Goal: Task Accomplishment & Management: Use online tool/utility

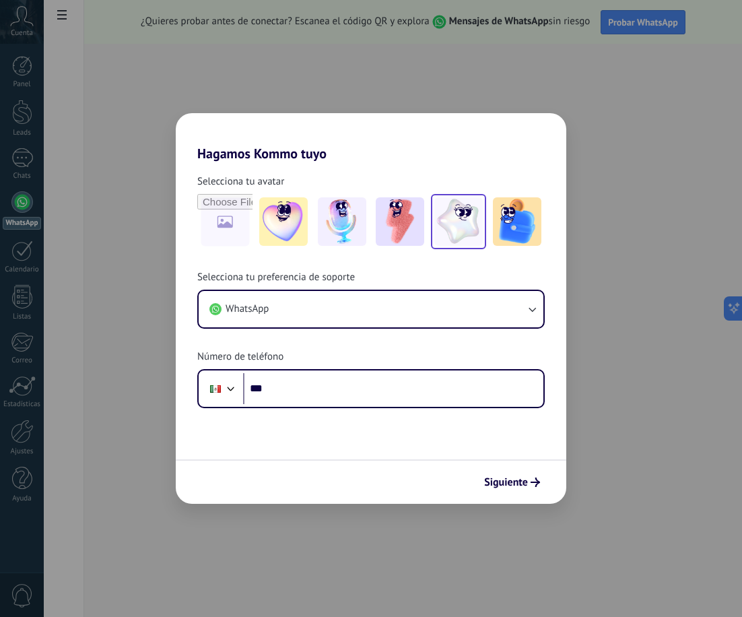
click at [467, 222] on img at bounding box center [458, 221] width 48 height 48
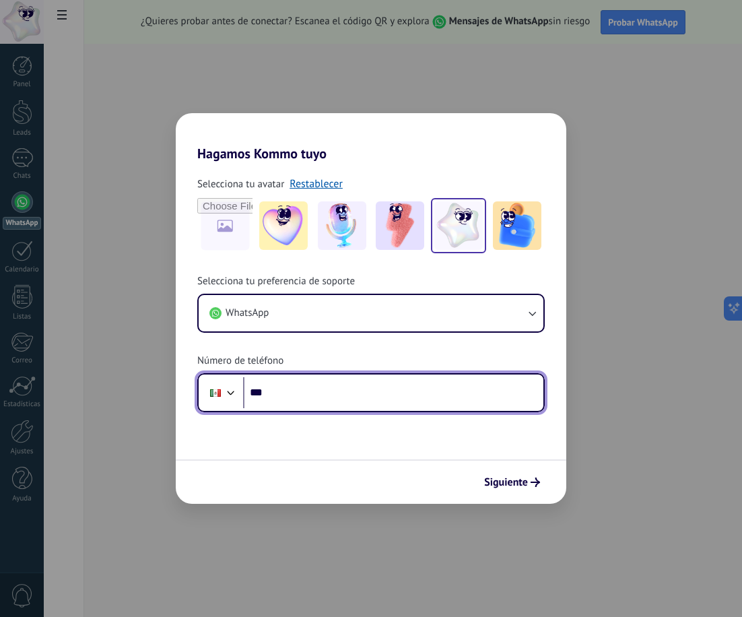
click at [345, 383] on input "***" at bounding box center [393, 392] width 300 height 31
type input "**********"
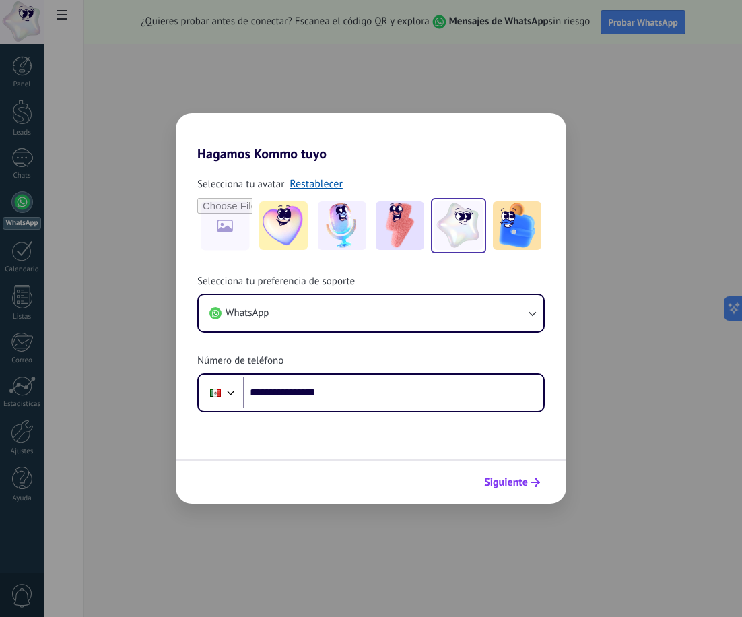
click at [528, 482] on span "Siguiente" at bounding box center [512, 481] width 56 height 9
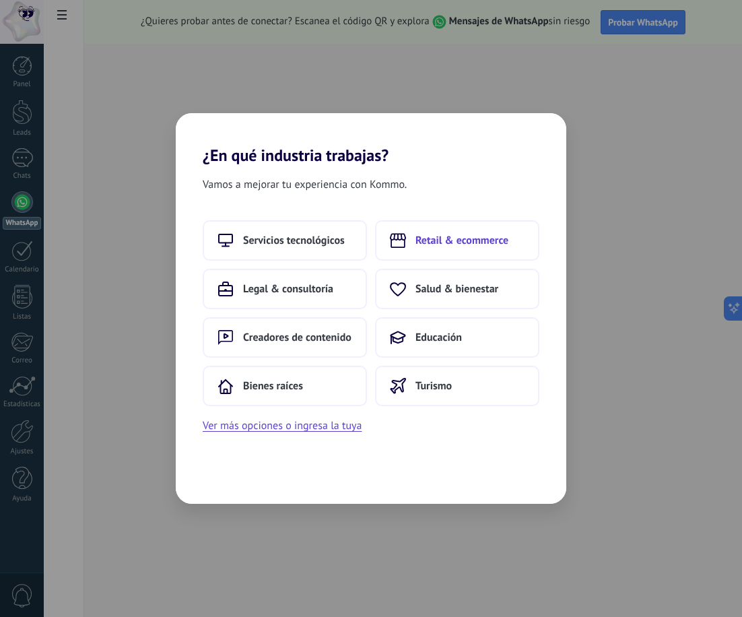
click at [440, 244] on span "Retail & ecommerce" at bounding box center [462, 240] width 93 height 13
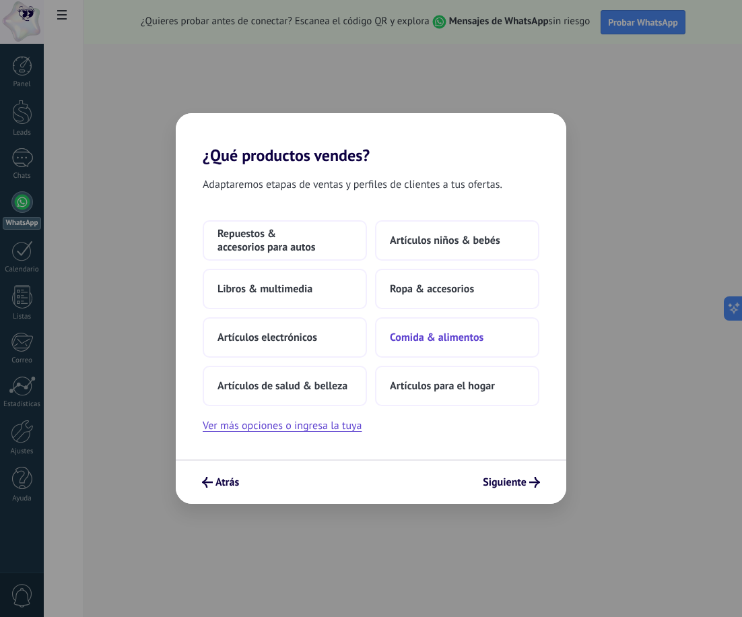
click at [442, 339] on span "Comida & alimentos" at bounding box center [437, 337] width 94 height 13
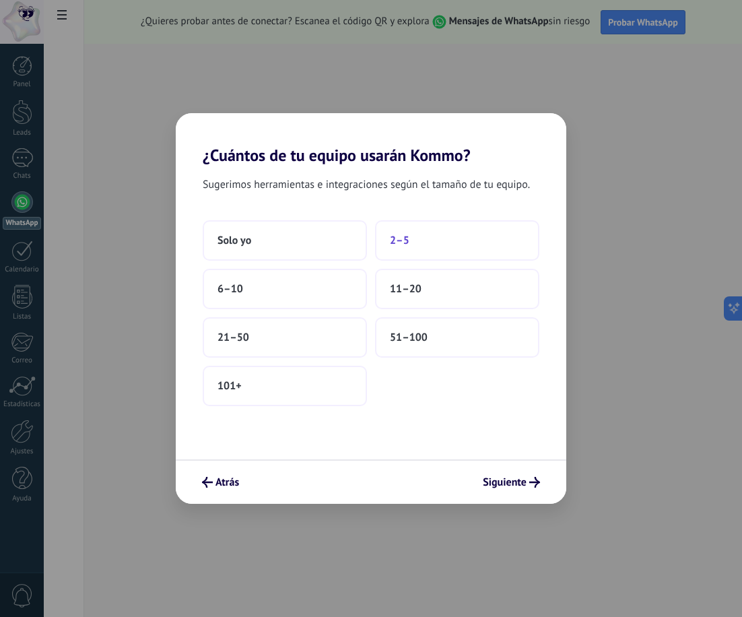
click at [413, 236] on button "2–5" at bounding box center [457, 240] width 164 height 40
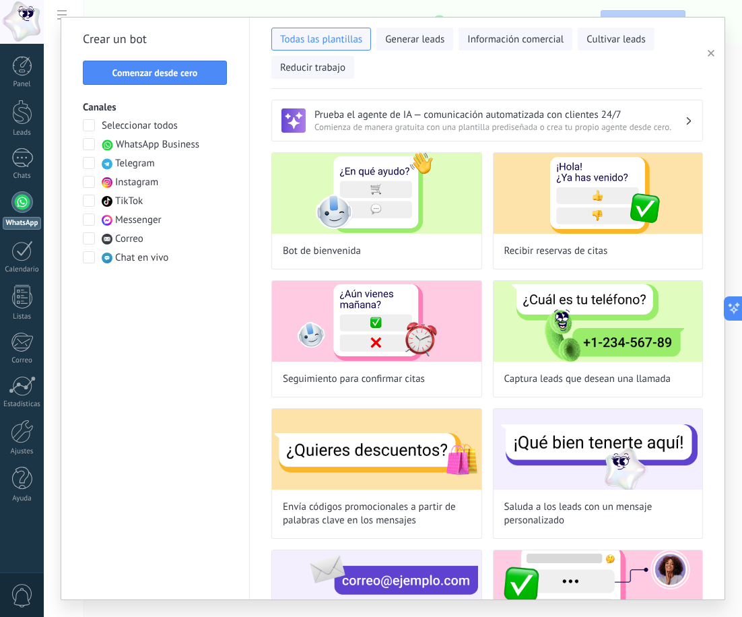
click at [92, 185] on span at bounding box center [89, 182] width 12 height 12
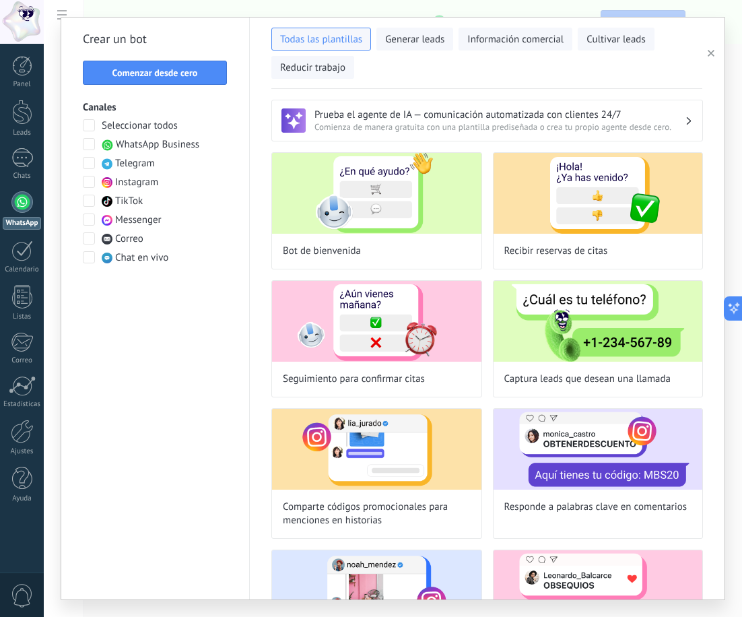
click at [95, 202] on div at bounding box center [89, 201] width 13 height 13
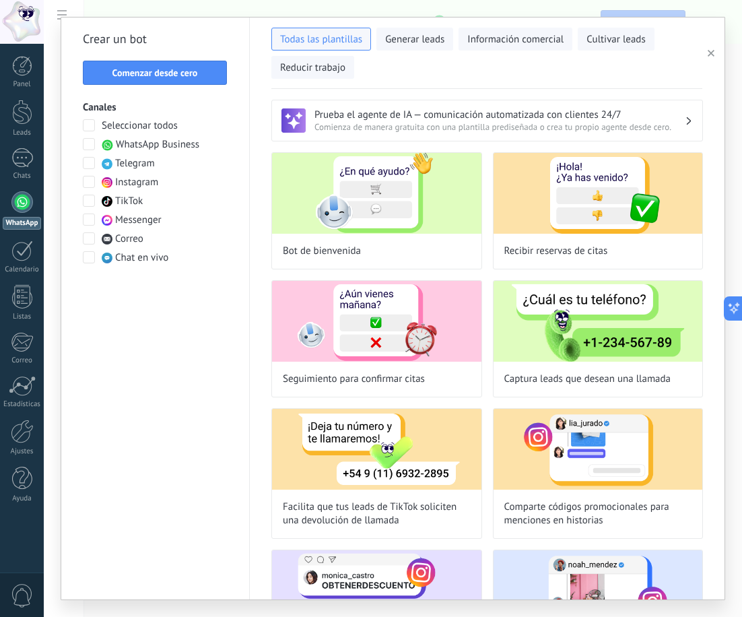
click at [92, 260] on span at bounding box center [89, 257] width 12 height 12
click at [87, 236] on span at bounding box center [89, 238] width 12 height 12
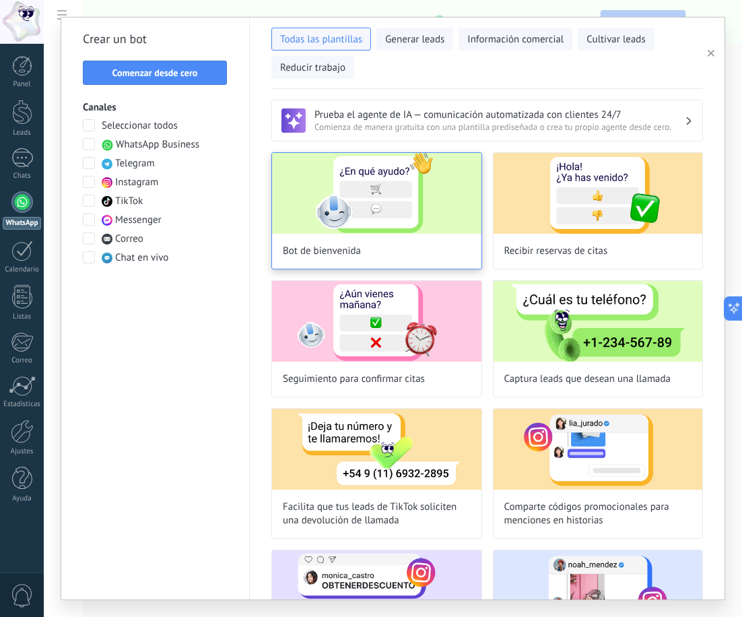
click at [435, 213] on img at bounding box center [376, 193] width 209 height 81
type input "**********"
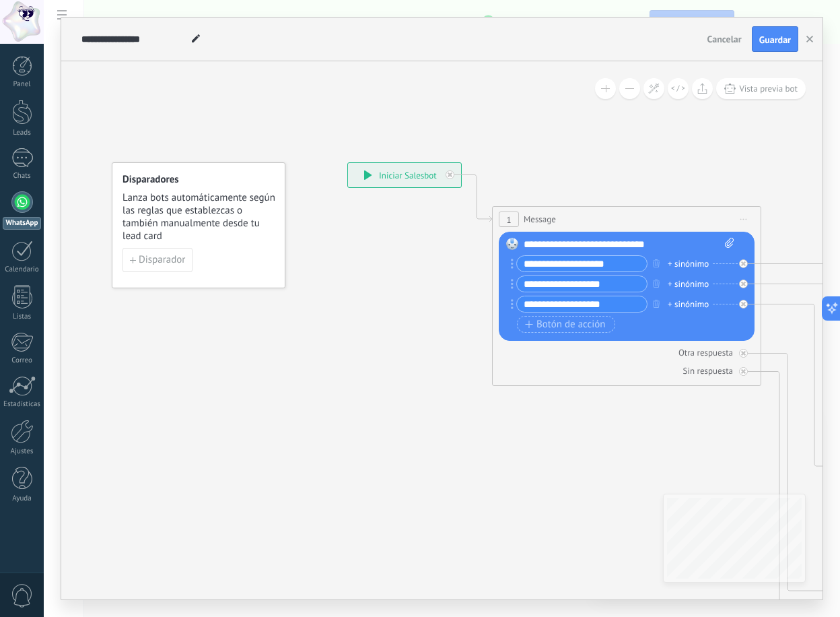
click at [419, 172] on div "**********" at bounding box center [404, 175] width 113 height 24
click at [370, 173] on icon at bounding box center [368, 174] width 8 height 9
click at [584, 325] on span "Botón de acción" at bounding box center [565, 324] width 81 height 11
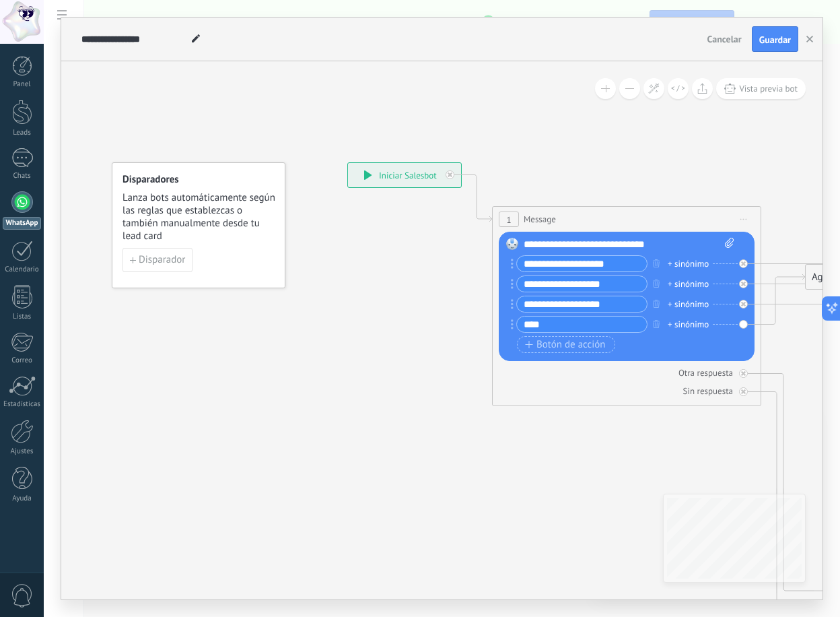
type input "****"
click at [741, 324] on div "Reemplazar Quitar Convertir a mensaje de voz Arrastre la imagen aquí para adjun…" at bounding box center [627, 296] width 256 height 129
click at [562, 345] on span "Botón de acción" at bounding box center [565, 344] width 81 height 11
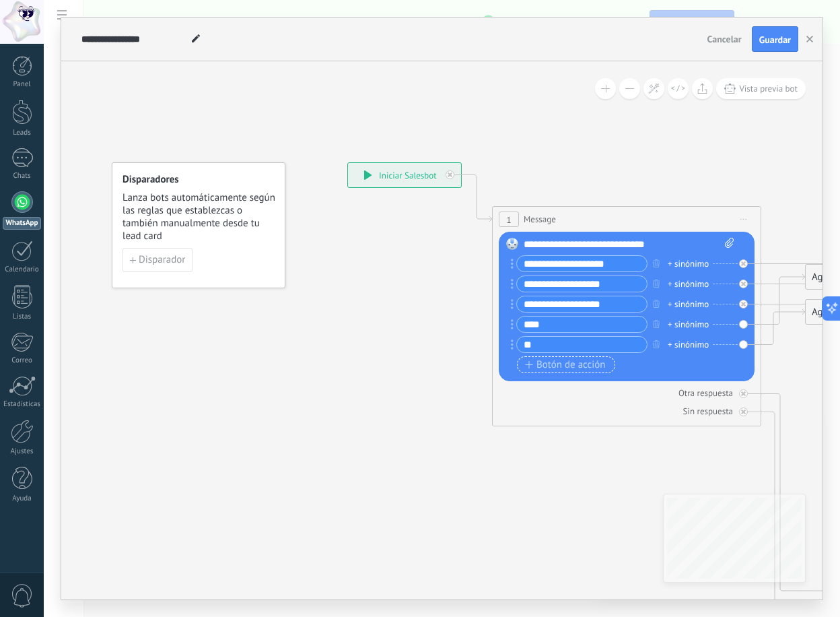
type input "*"
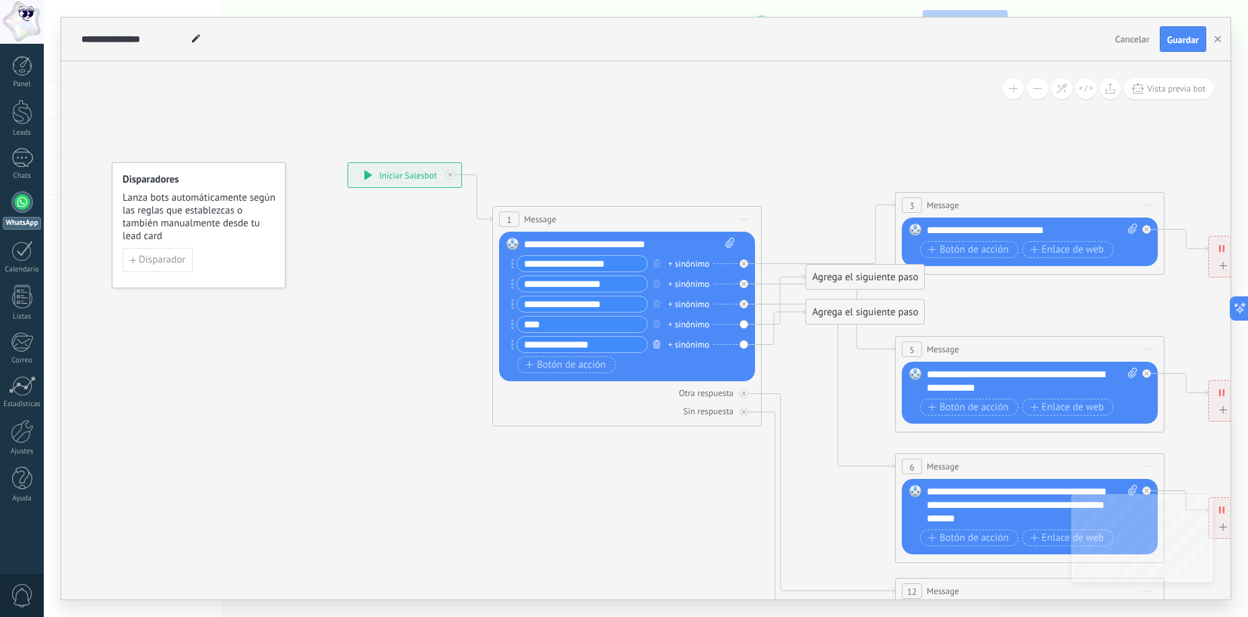
type input "**********"
click at [658, 344] on icon "button" at bounding box center [656, 344] width 7 height 8
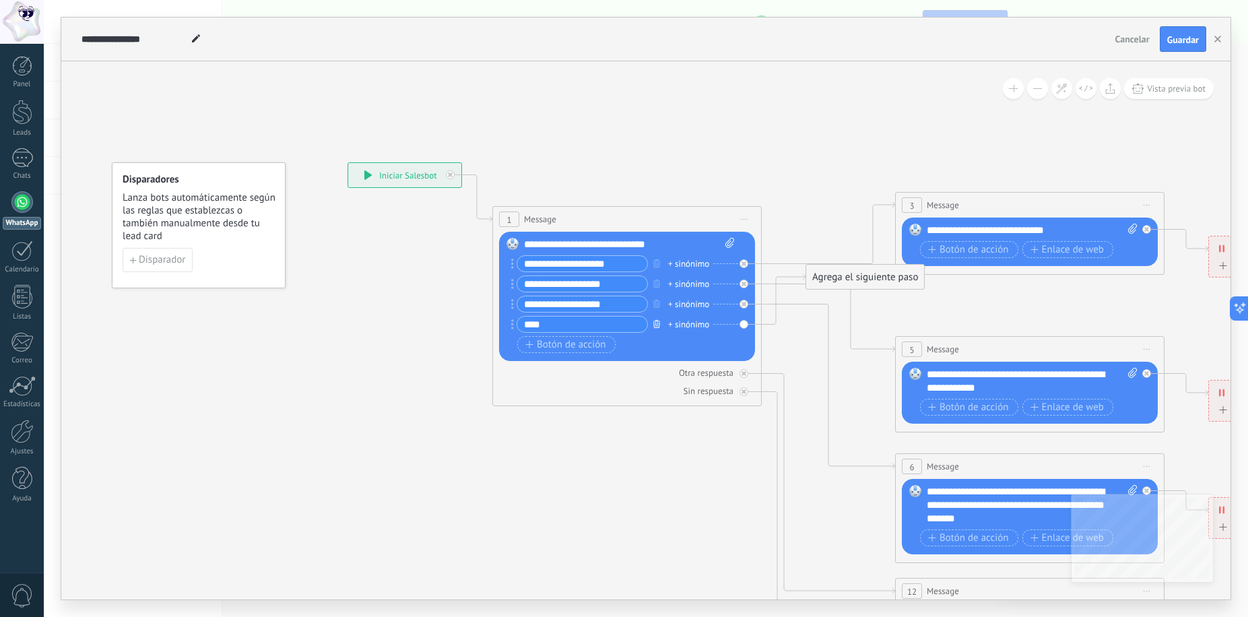
click at [655, 323] on icon "button" at bounding box center [656, 324] width 7 height 8
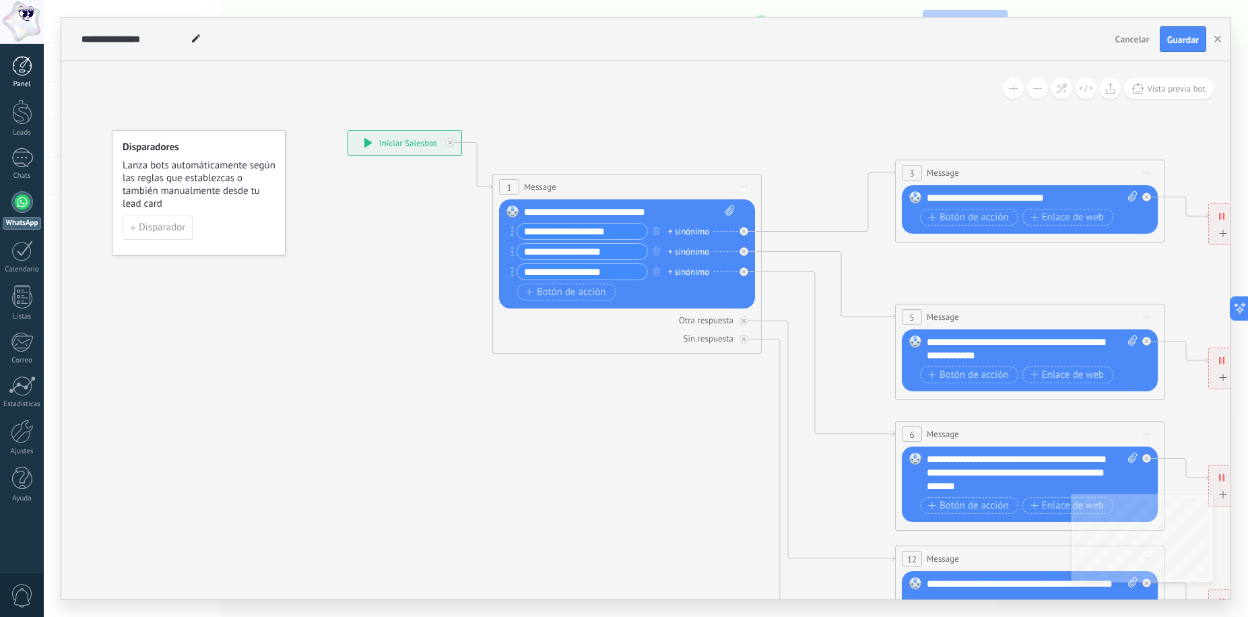
click at [22, 73] on div at bounding box center [22, 66] width 20 height 20
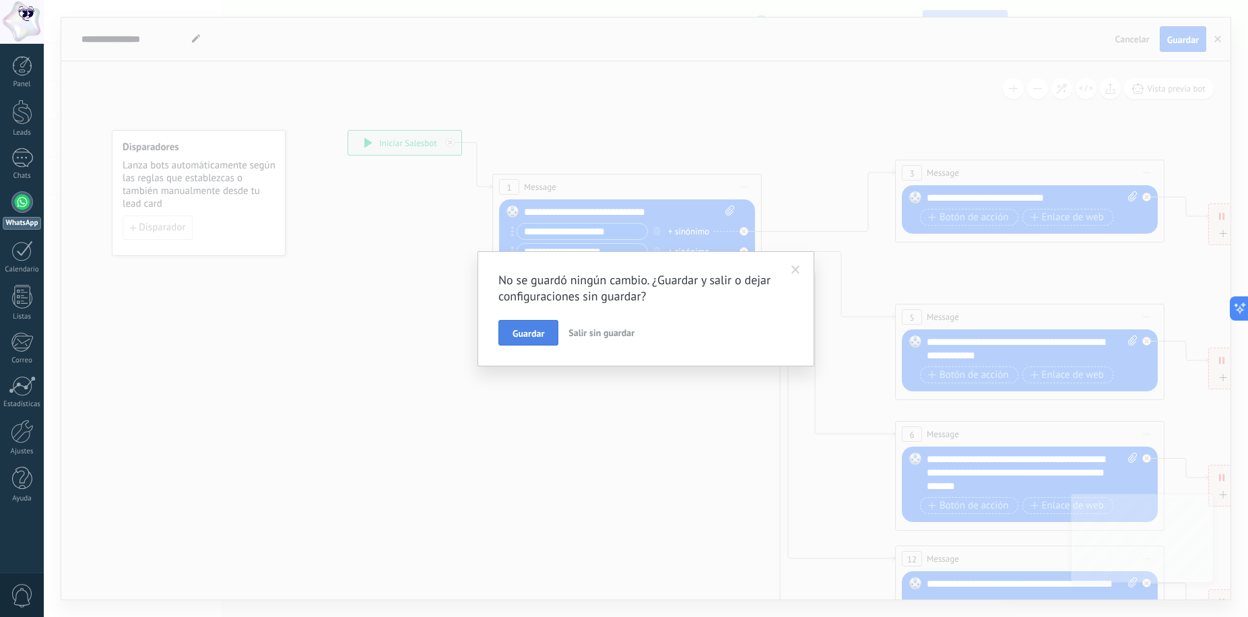
click at [538, 329] on span "Guardar" at bounding box center [528, 333] width 32 height 9
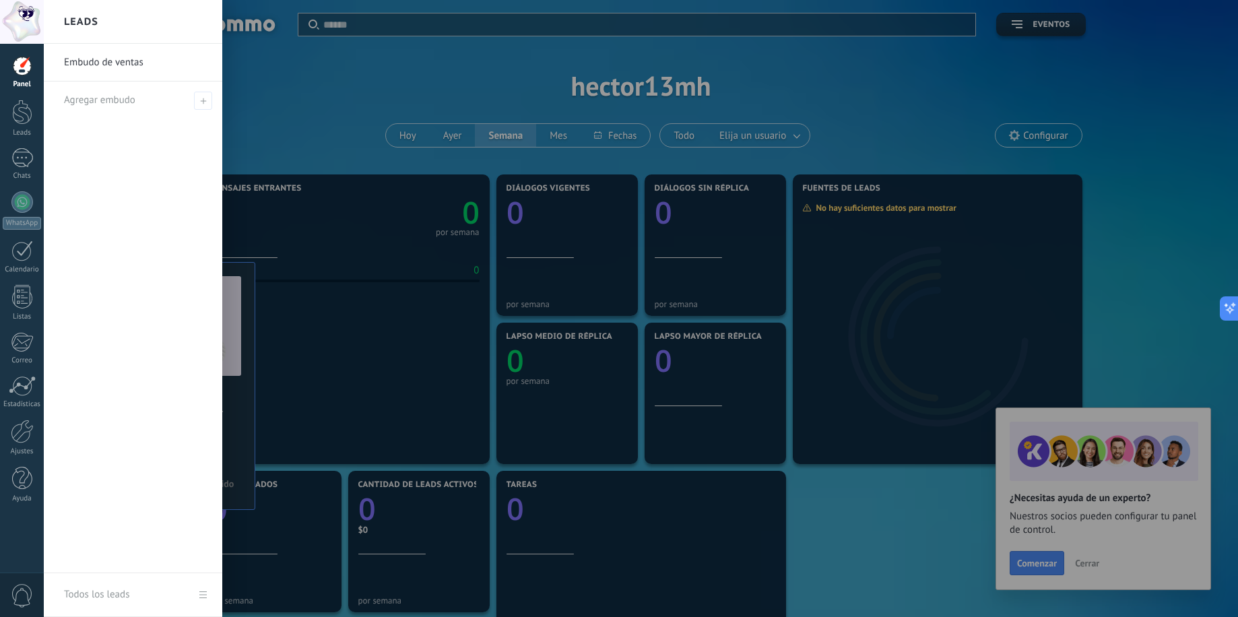
click at [741, 560] on div at bounding box center [663, 308] width 1238 height 617
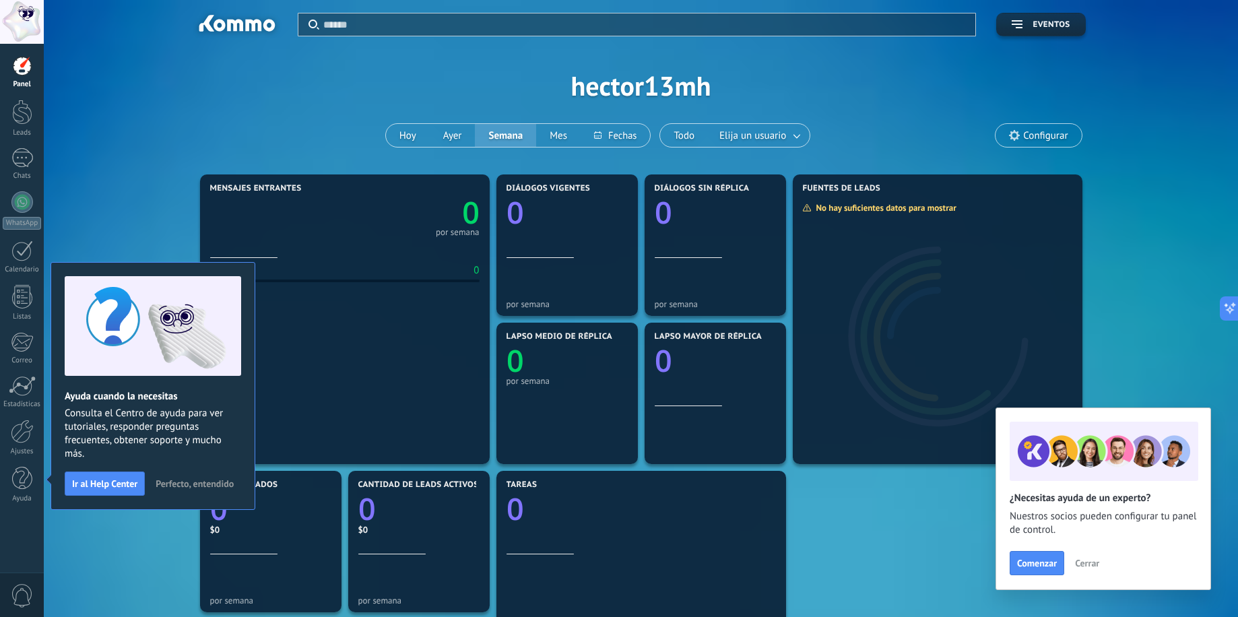
click at [741, 564] on span "Cerrar" at bounding box center [1087, 562] width 24 height 9
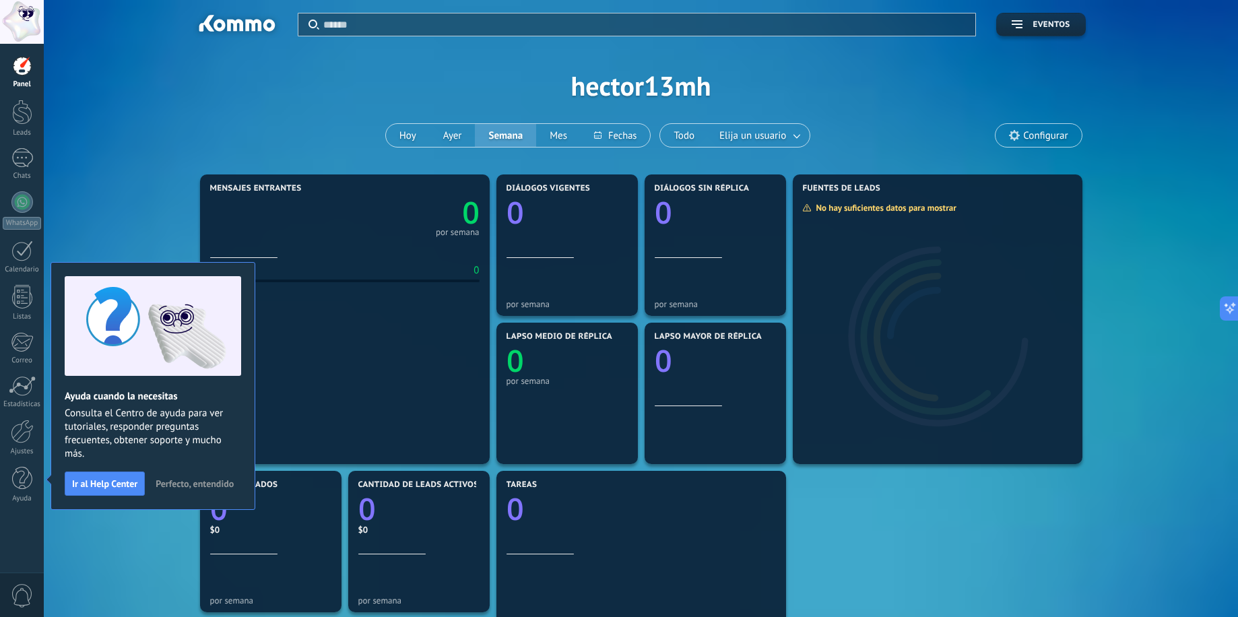
click at [202, 488] on span "Perfecto, entendido" at bounding box center [195, 483] width 78 height 9
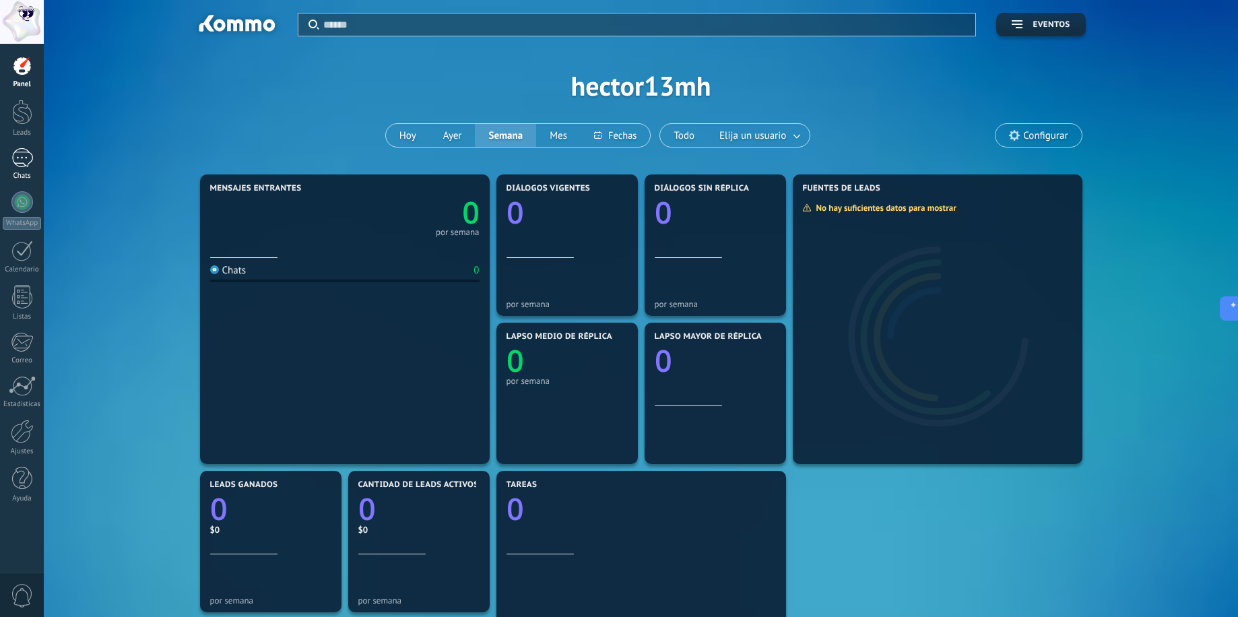
click at [30, 154] on div at bounding box center [22, 158] width 22 height 20
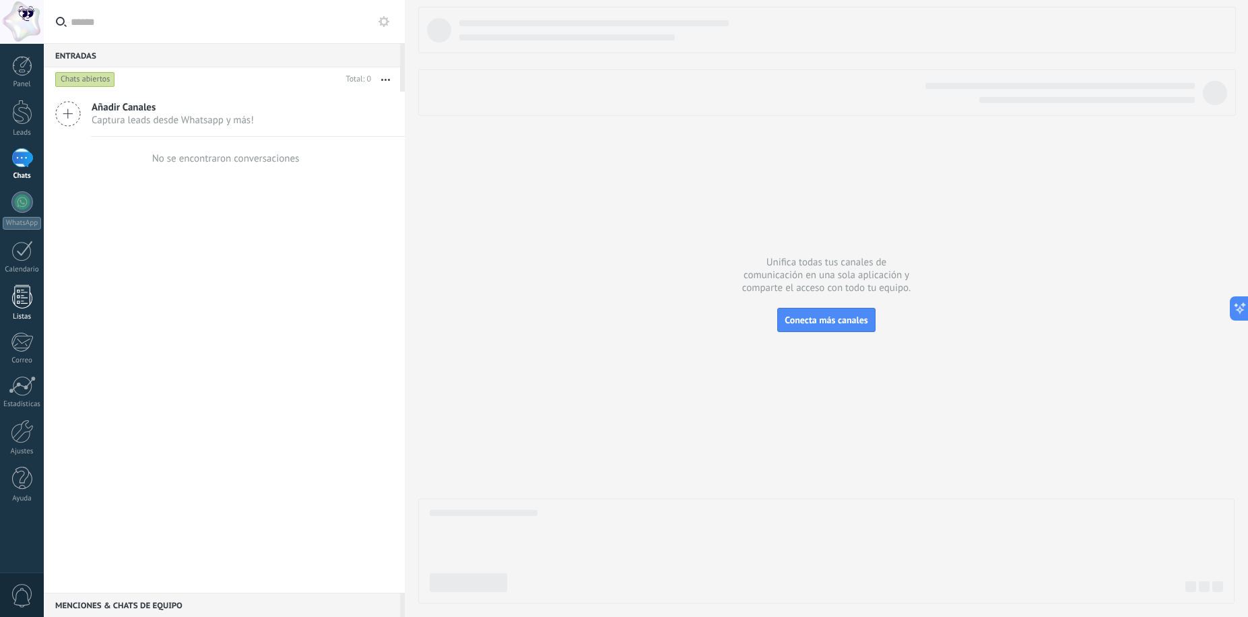
click at [29, 290] on div at bounding box center [22, 297] width 20 height 24
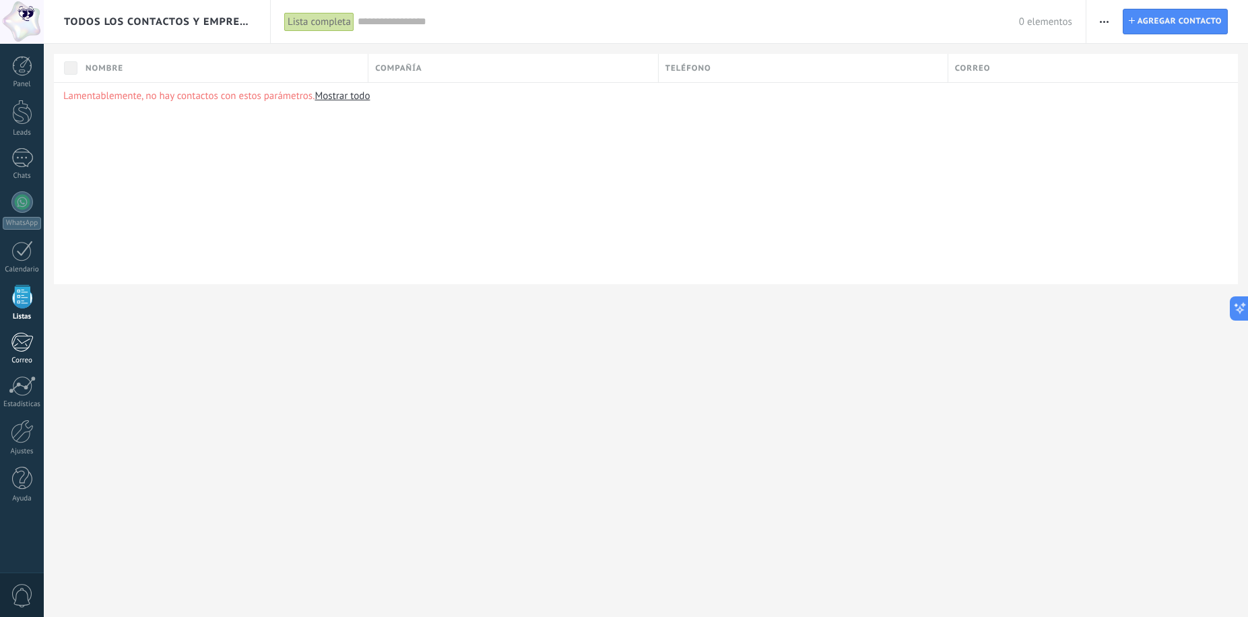
click at [32, 338] on div at bounding box center [22, 342] width 22 height 20
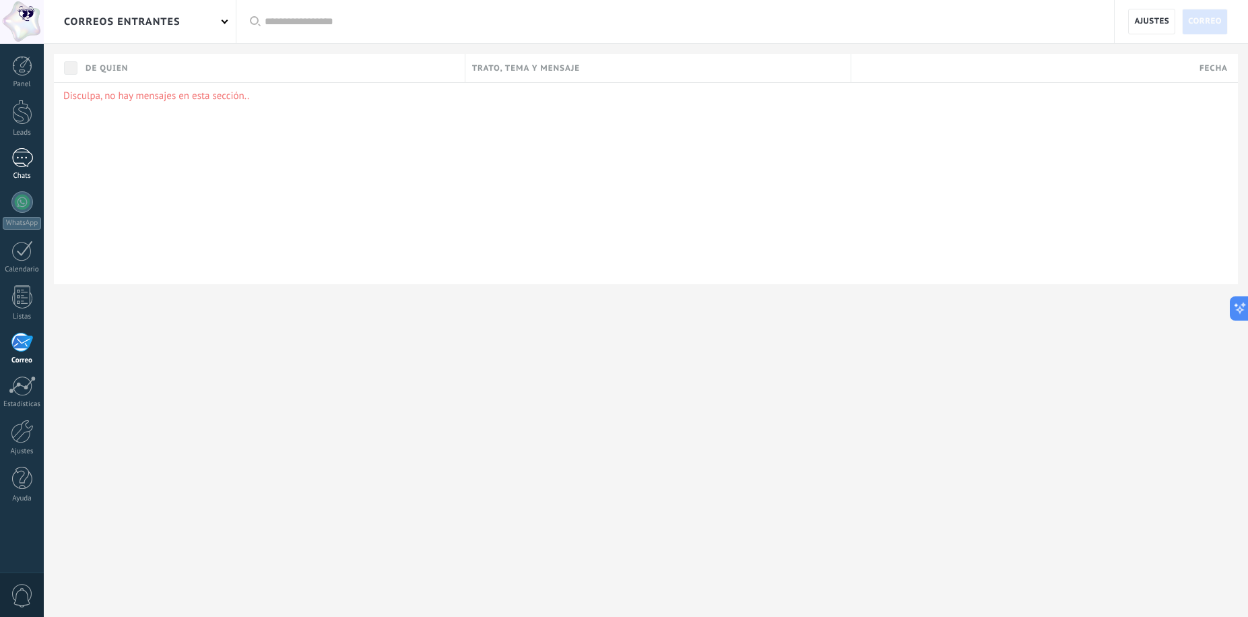
click at [20, 164] on div at bounding box center [22, 158] width 22 height 20
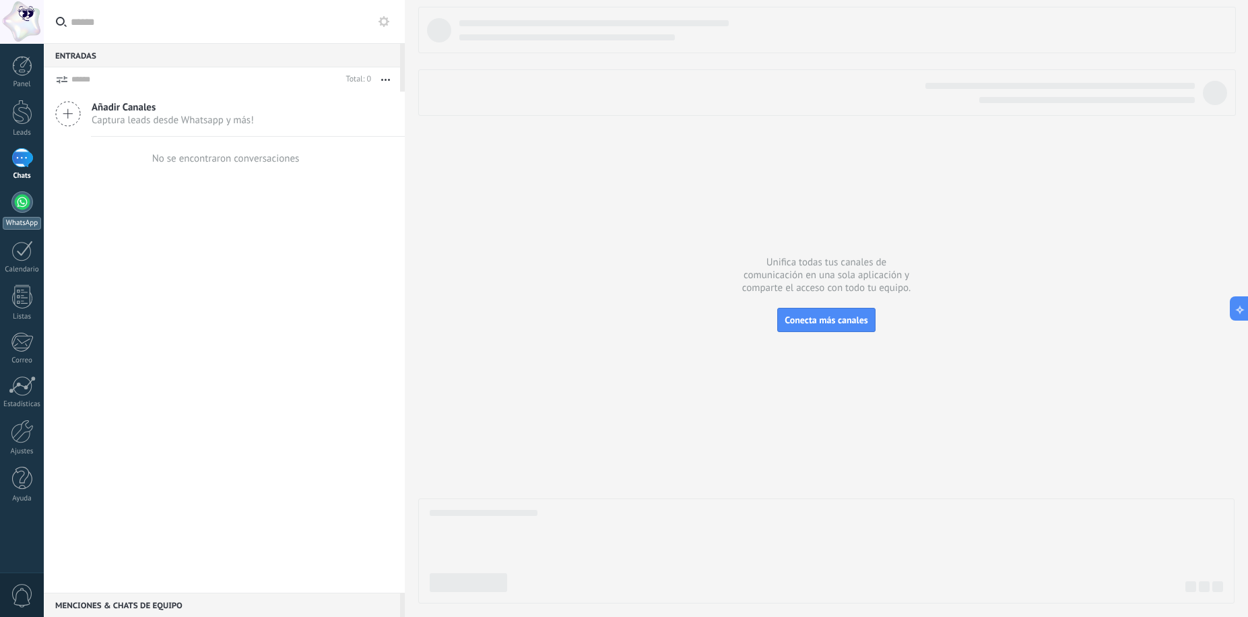
click at [25, 203] on div at bounding box center [22, 202] width 22 height 22
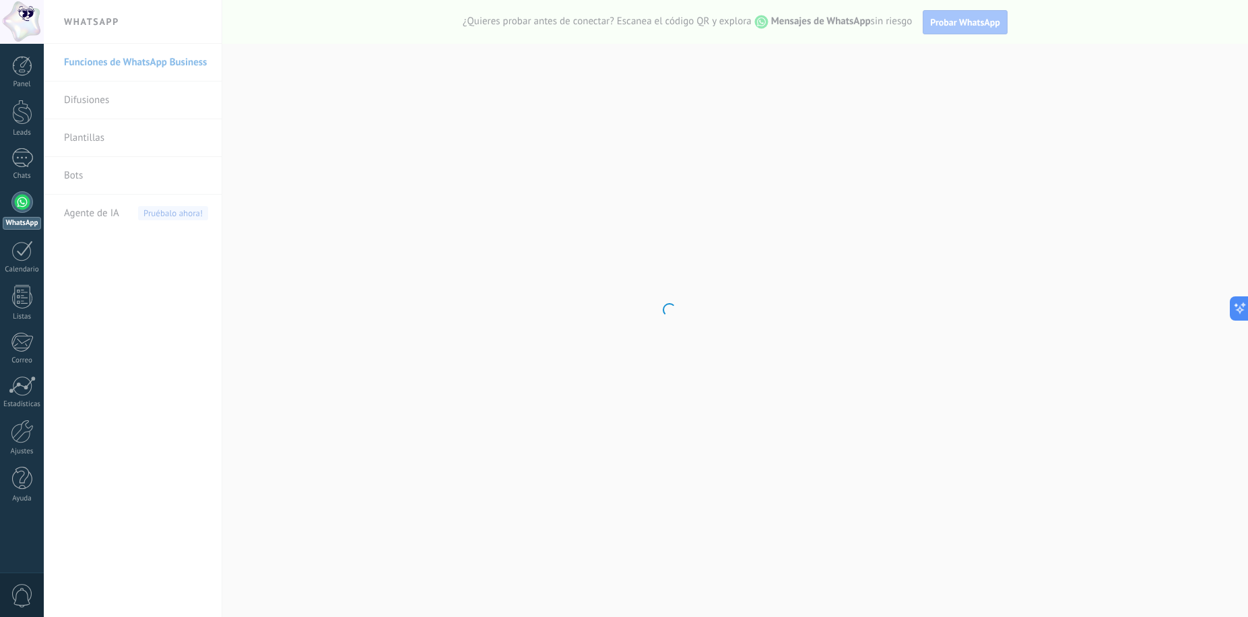
click at [126, 102] on body ".abccls-1,.abccls-2{fill-rule:evenodd}.abccls-2{fill:#fff} .abfcls-1{fill:none}…" at bounding box center [624, 308] width 1248 height 617
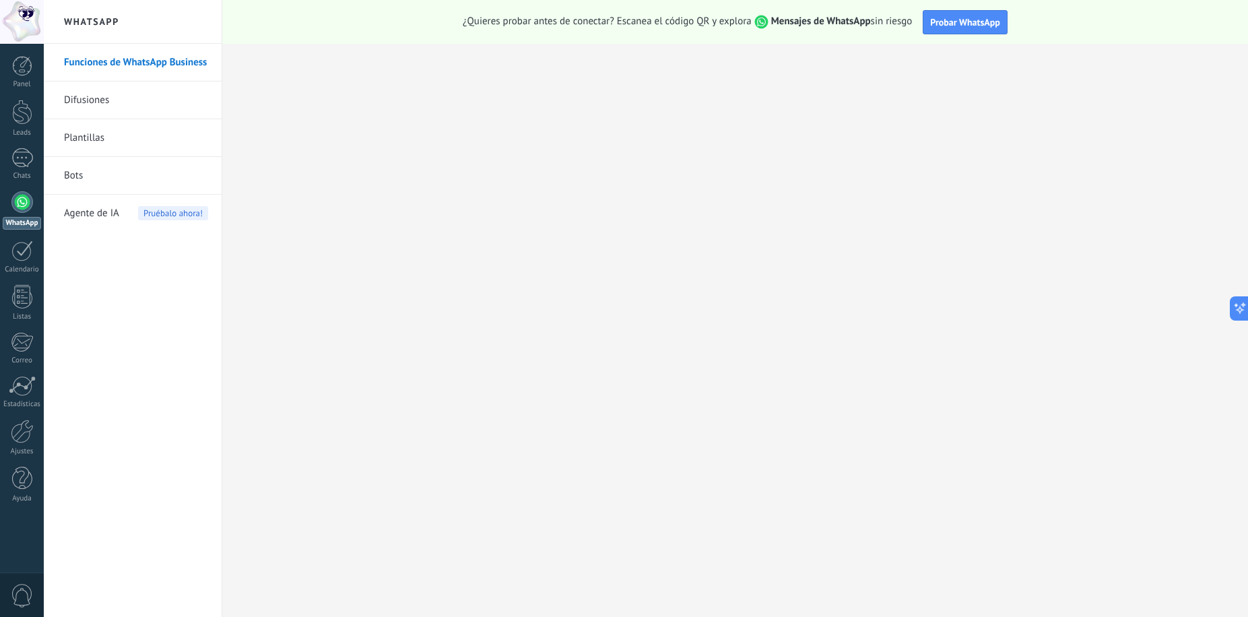
click at [126, 102] on link "Difusiones" at bounding box center [136, 100] width 144 height 38
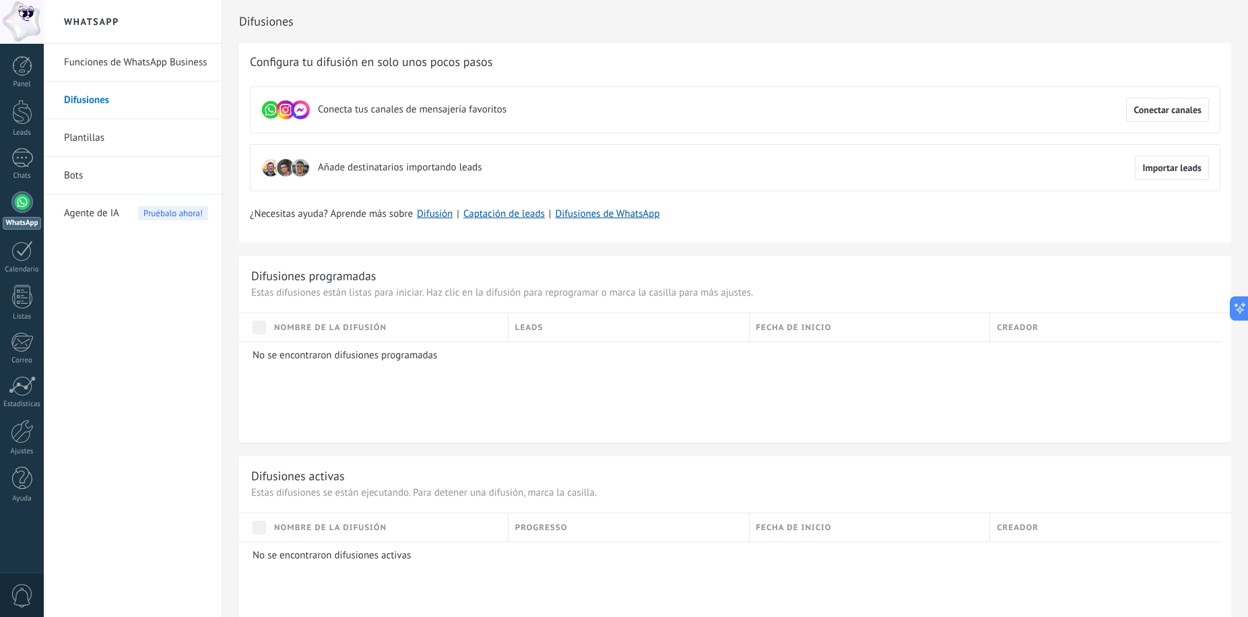
click at [121, 136] on link "Plantillas" at bounding box center [136, 138] width 144 height 38
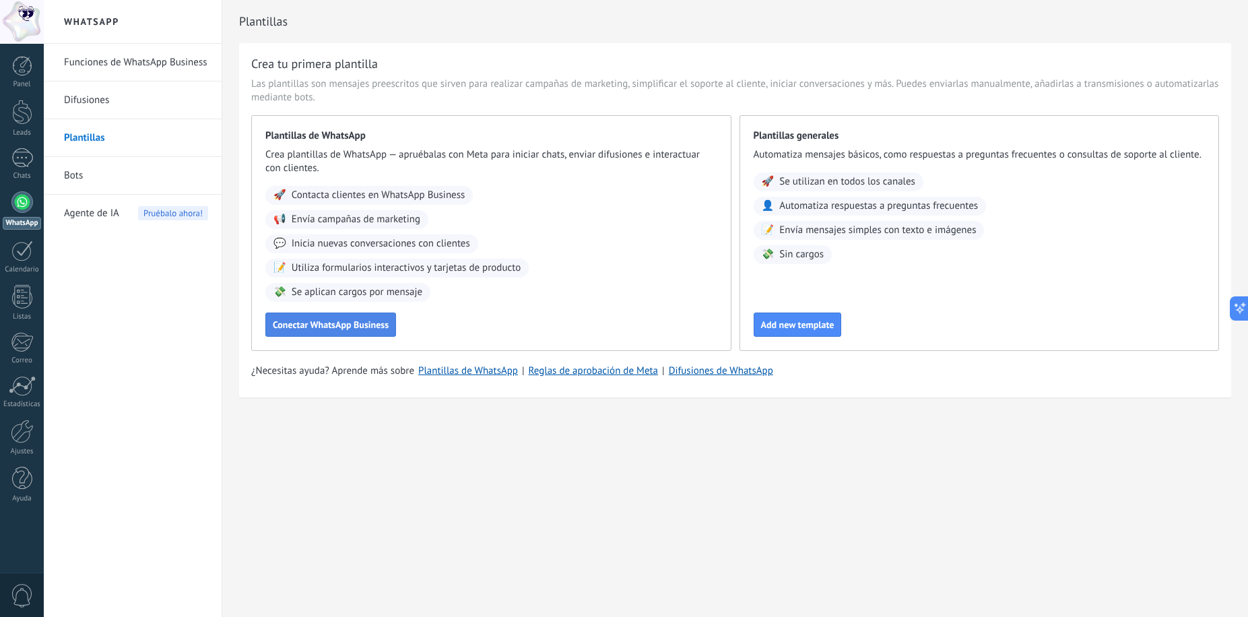
click at [346, 325] on span "Conectar WhatsApp Business" at bounding box center [331, 324] width 116 height 9
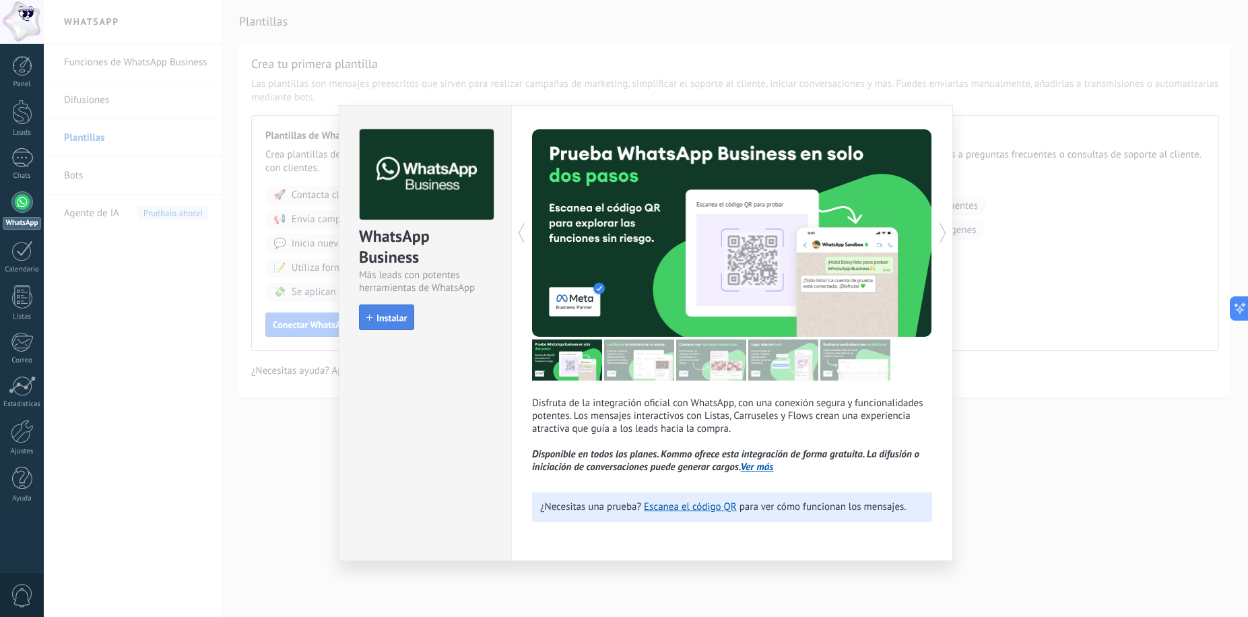
click at [405, 322] on span "Instalar" at bounding box center [391, 317] width 30 height 9
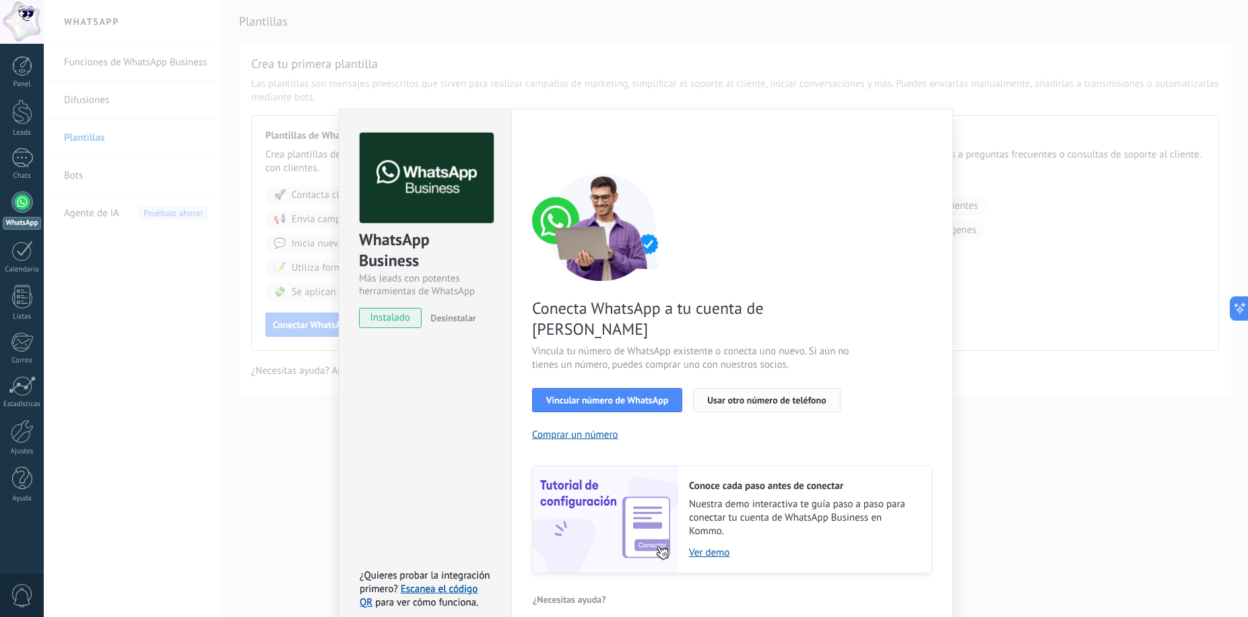
click at [737, 395] on span "Usar otro número de teléfono" at bounding box center [766, 399] width 119 height 9
click at [241, 325] on div "WhatsApp Business Más leads con potentes herramientas de WhatsApp instalado Des…" at bounding box center [646, 308] width 1204 height 617
